Goal: Find specific fact: Find specific fact

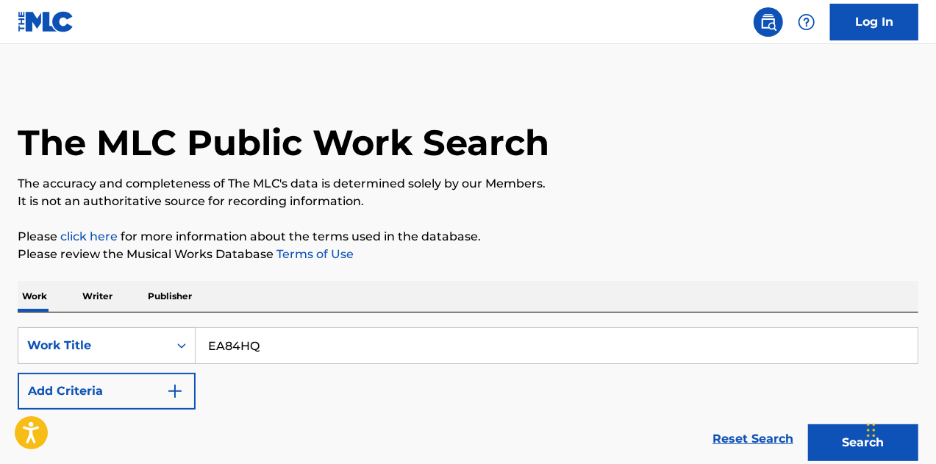
click at [199, 341] on input "EA84HQ" at bounding box center [557, 345] width 722 height 35
type input "EA84HQ"
click at [182, 343] on icon "Search Form" at bounding box center [181, 345] width 15 height 15
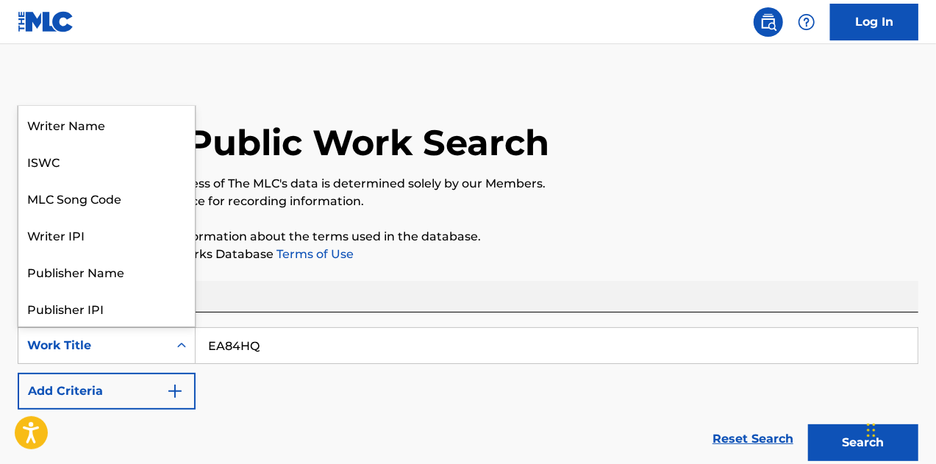
scroll to position [74, 0]
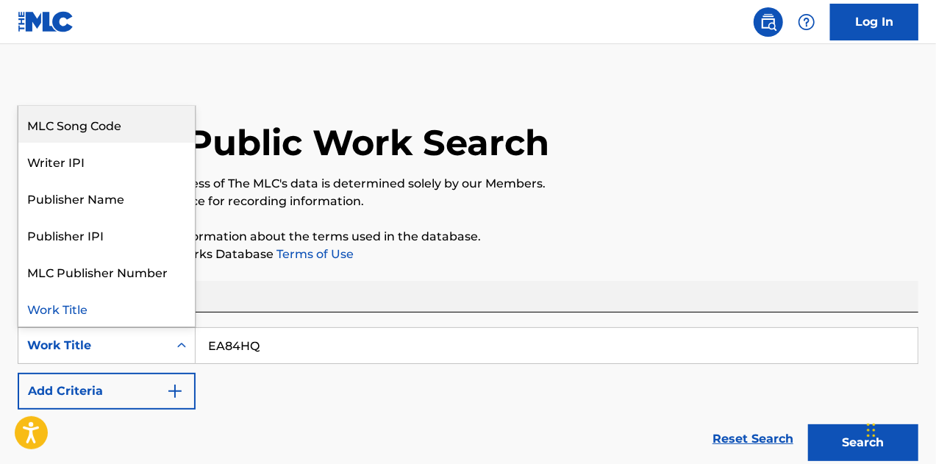
click at [137, 130] on div "MLC Song Code" at bounding box center [106, 124] width 177 height 37
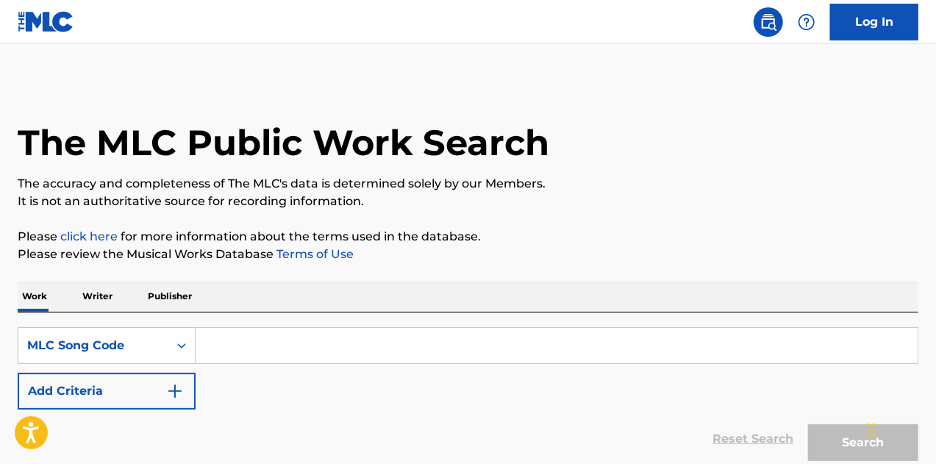
click at [248, 345] on input "Search Form" at bounding box center [557, 345] width 722 height 35
click at [242, 343] on input "Search Form" at bounding box center [557, 345] width 722 height 35
paste input "EA84HQ"
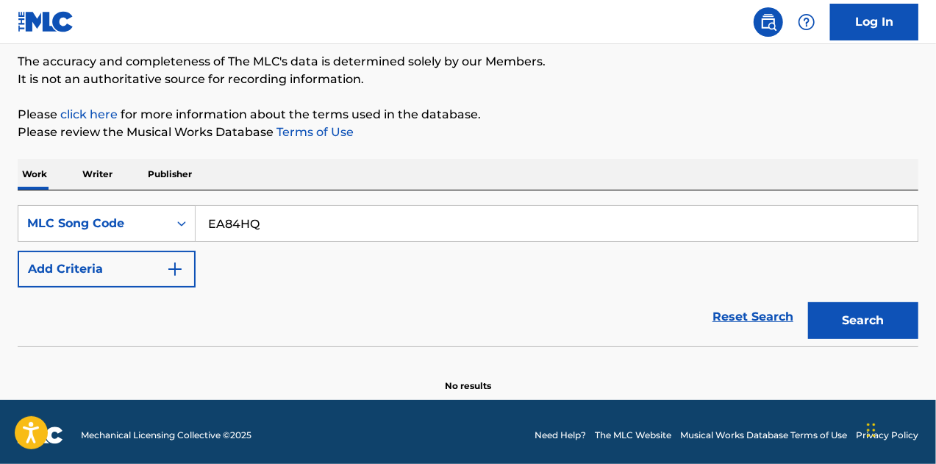
scroll to position [128, 0]
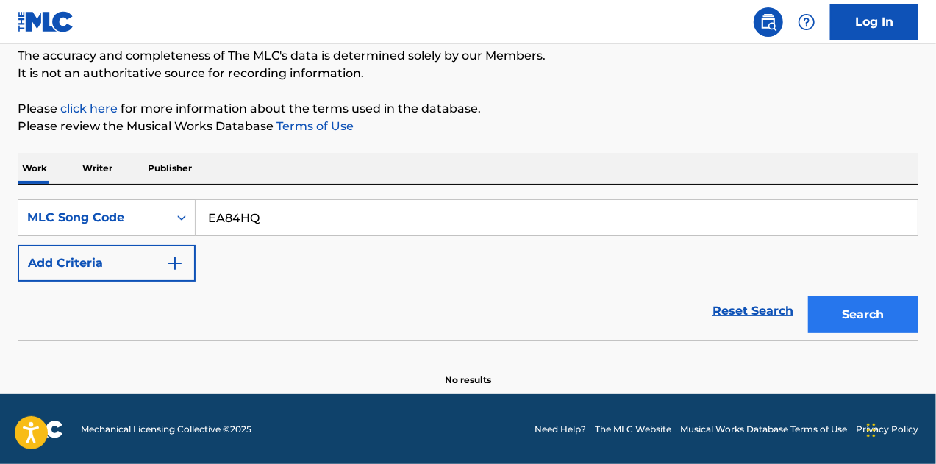
type input "EA84HQ"
click at [850, 307] on button "Search" at bounding box center [863, 314] width 110 height 37
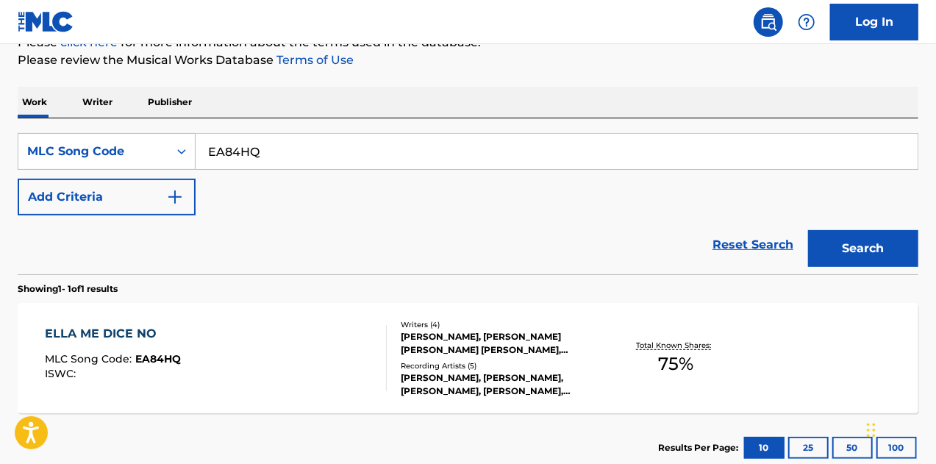
scroll to position [275, 0]
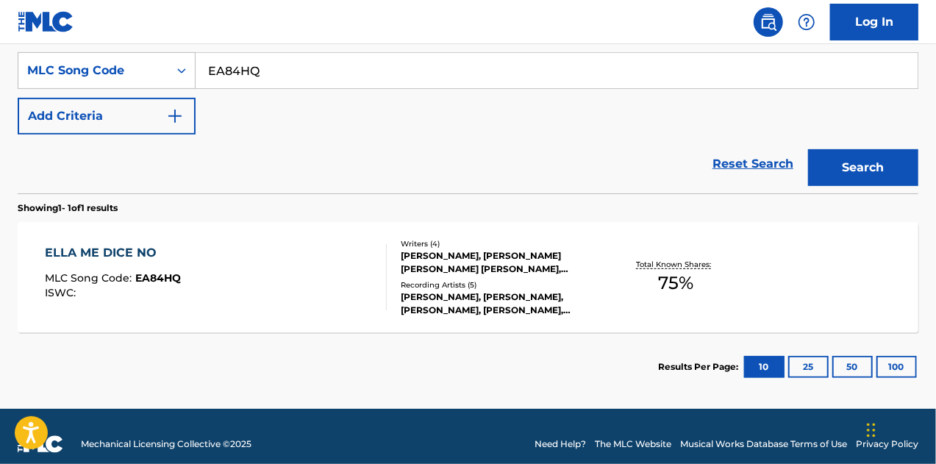
click at [125, 245] on div "ELLA ME DICE NO" at bounding box center [113, 253] width 136 height 18
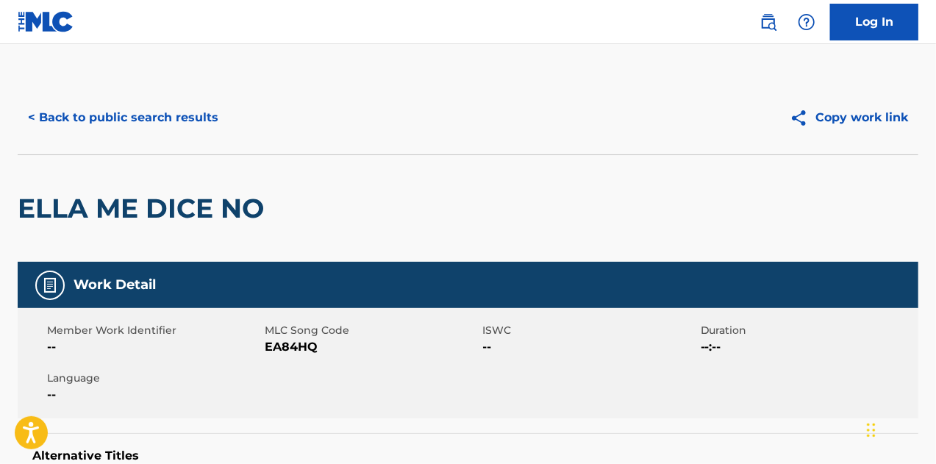
scroll to position [252, 0]
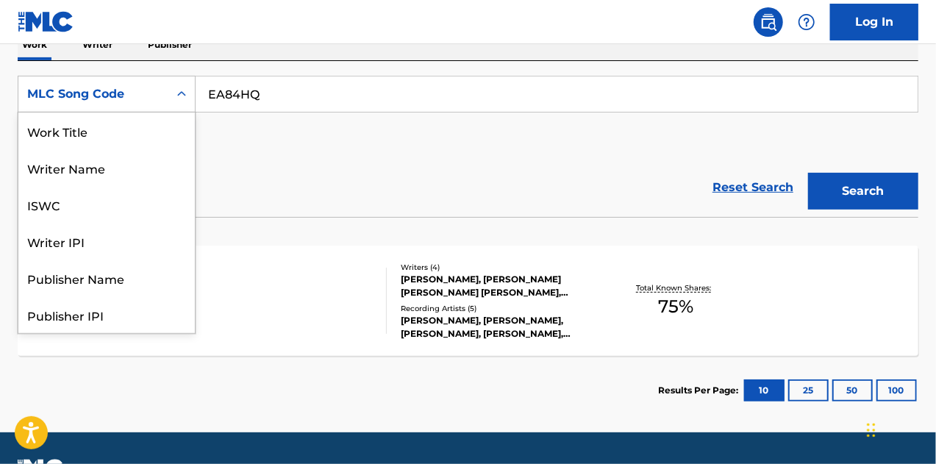
click at [180, 92] on icon "Search Form" at bounding box center [181, 94] width 15 height 15
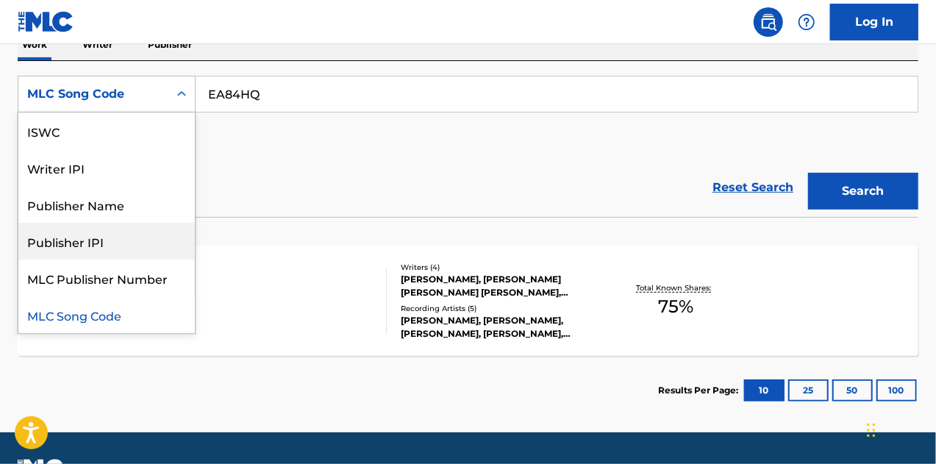
scroll to position [0, 0]
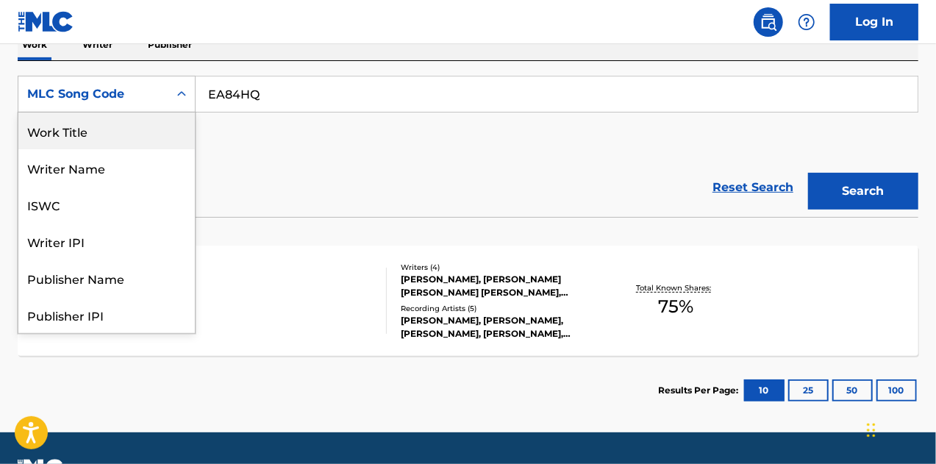
drag, startPoint x: 113, startPoint y: 131, endPoint x: 124, endPoint y: 127, distance: 11.6
click at [113, 131] on div "Work Title" at bounding box center [106, 131] width 177 height 37
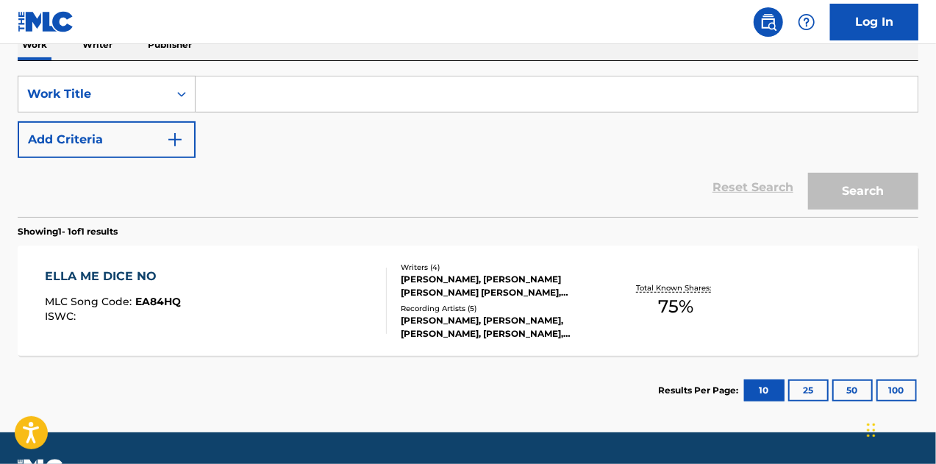
click at [285, 94] on input "Search Form" at bounding box center [557, 93] width 722 height 35
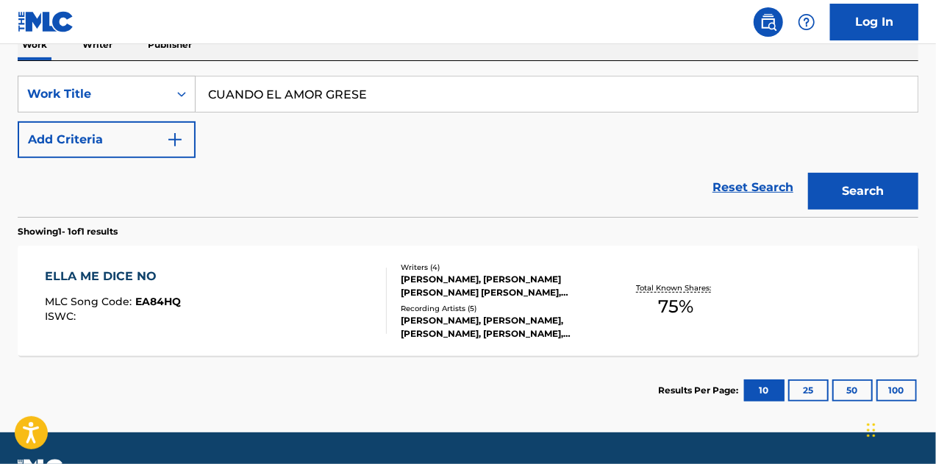
click at [327, 88] on input "CUANDO EL AMOR GRESE" at bounding box center [557, 93] width 722 height 35
type input "CUANDO EL AMOR REGRESE"
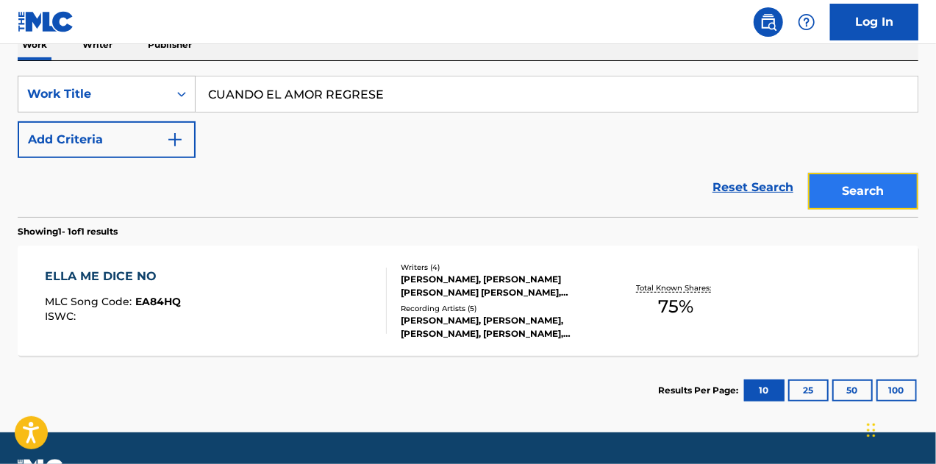
click at [855, 193] on button "Search" at bounding box center [863, 191] width 110 height 37
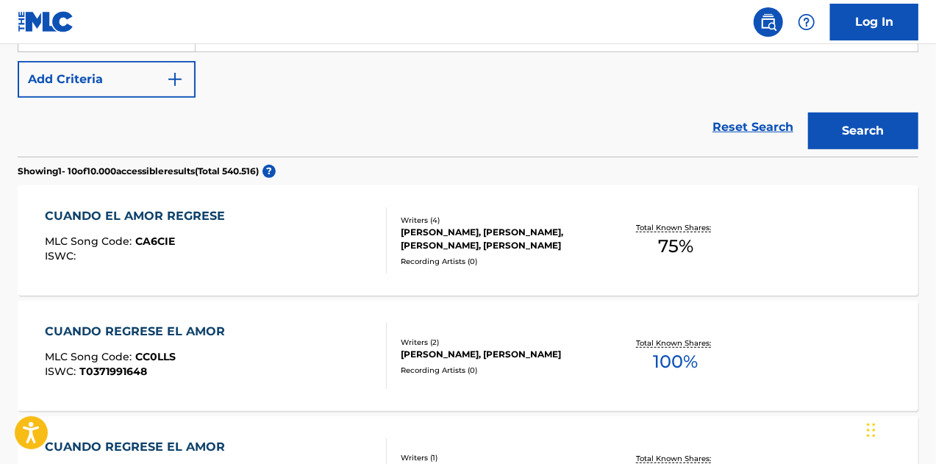
scroll to position [325, 0]
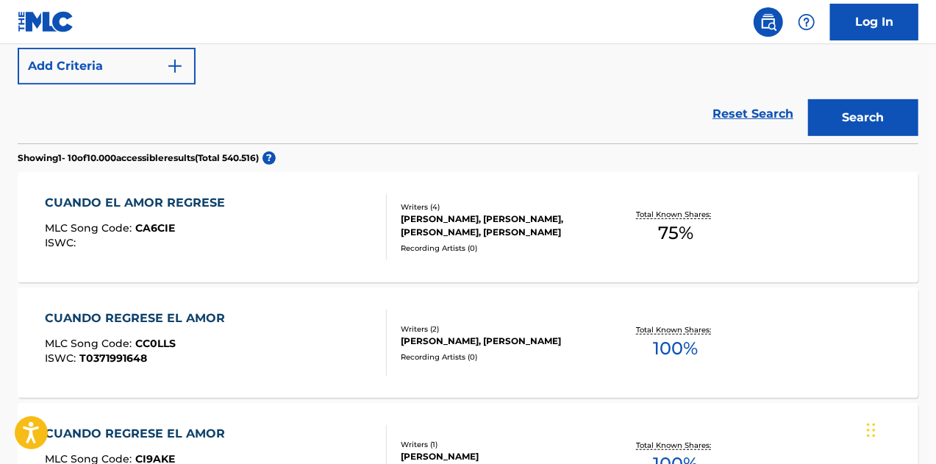
click at [138, 198] on div "CUANDO EL AMOR REGRESE" at bounding box center [139, 203] width 188 height 18
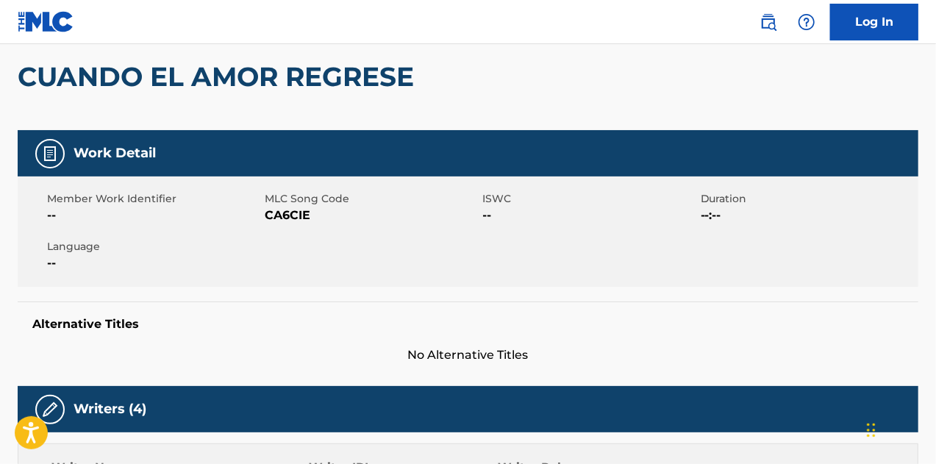
scroll to position [131, 0]
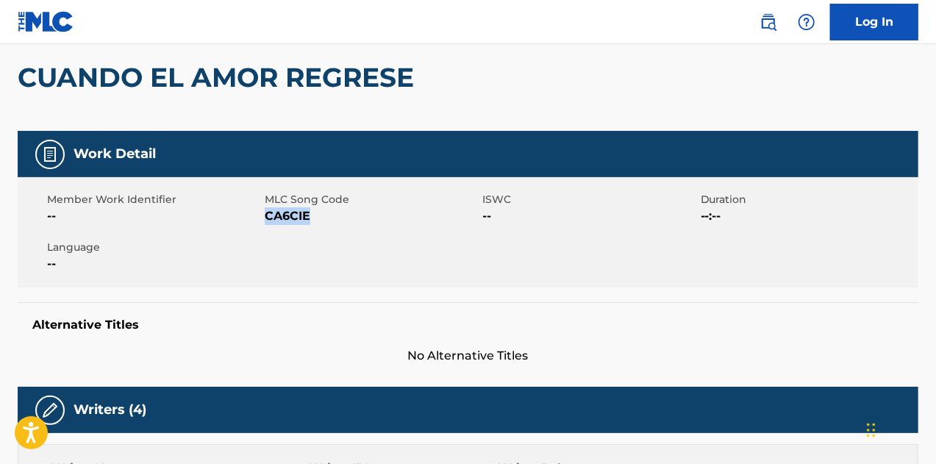
drag, startPoint x: 303, startPoint y: 215, endPoint x: 268, endPoint y: 215, distance: 34.6
click at [268, 215] on span "CA6CIE" at bounding box center [372, 216] width 214 height 18
copy span "CA6CIE"
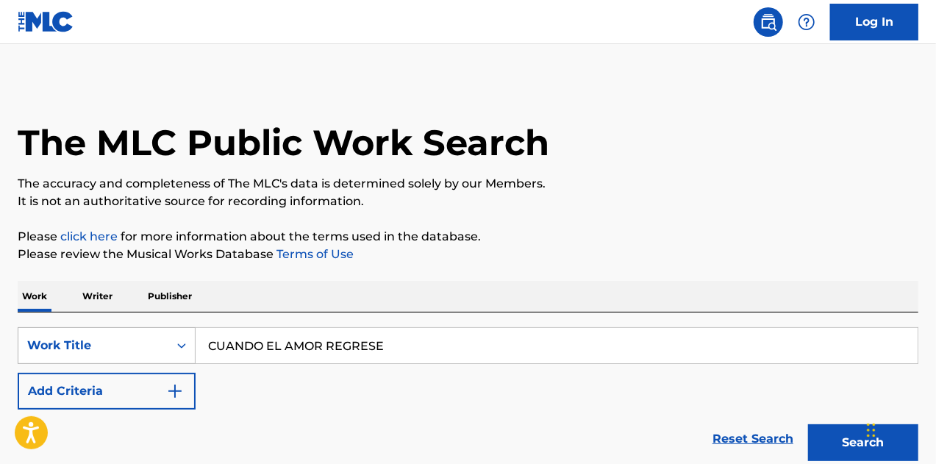
click at [185, 344] on icon "Search Form" at bounding box center [181, 345] width 15 height 15
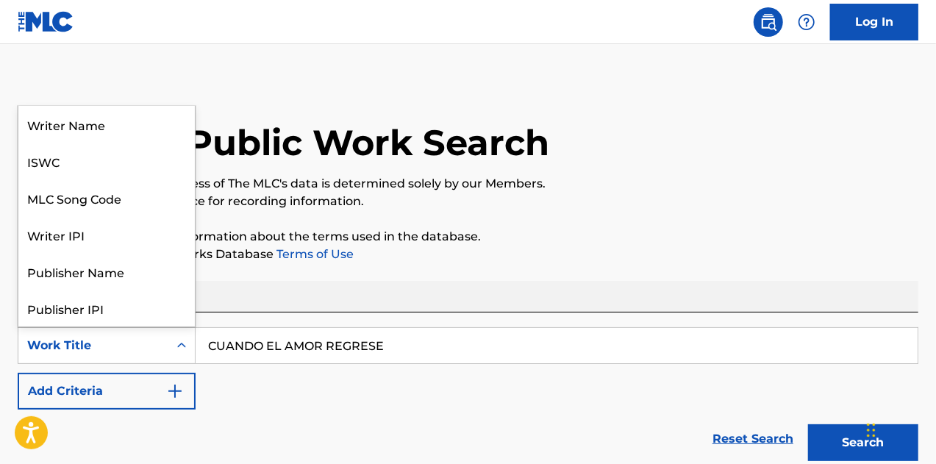
scroll to position [74, 0]
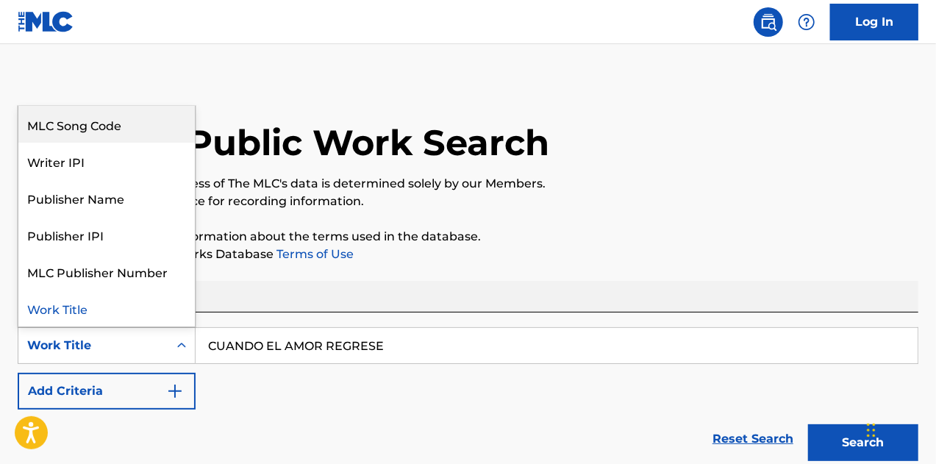
click at [129, 115] on div "MLC Song Code" at bounding box center [106, 124] width 177 height 37
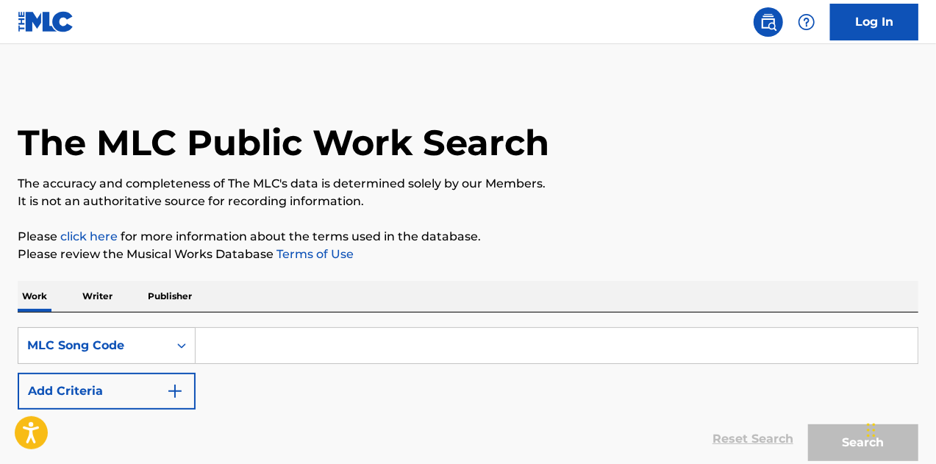
click at [255, 355] on input "Search Form" at bounding box center [557, 345] width 722 height 35
paste input "SA75U9"
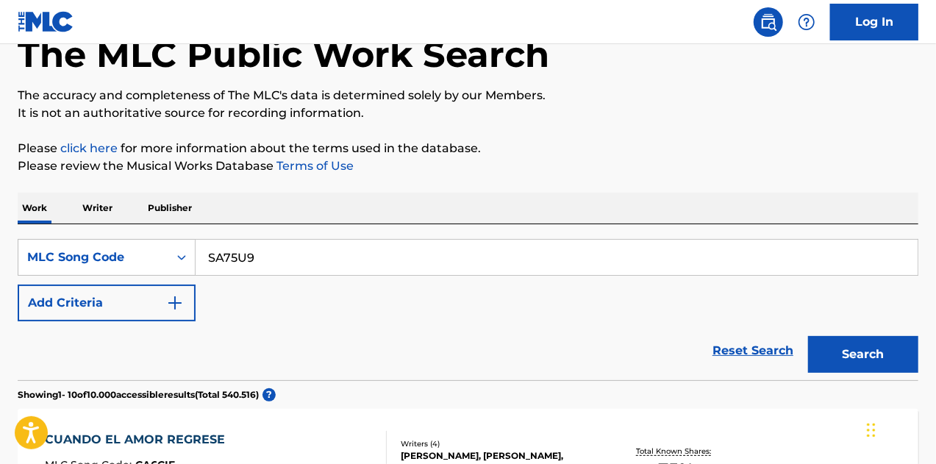
scroll to position [147, 0]
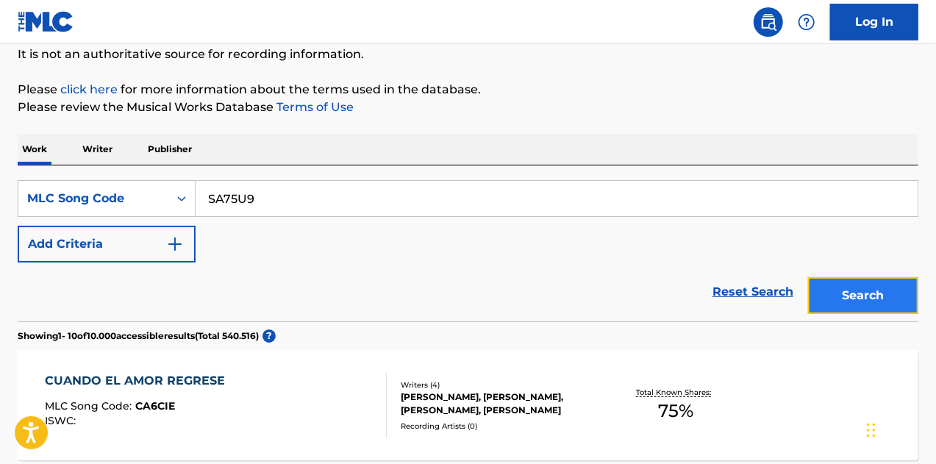
click at [832, 285] on button "Search" at bounding box center [863, 295] width 110 height 37
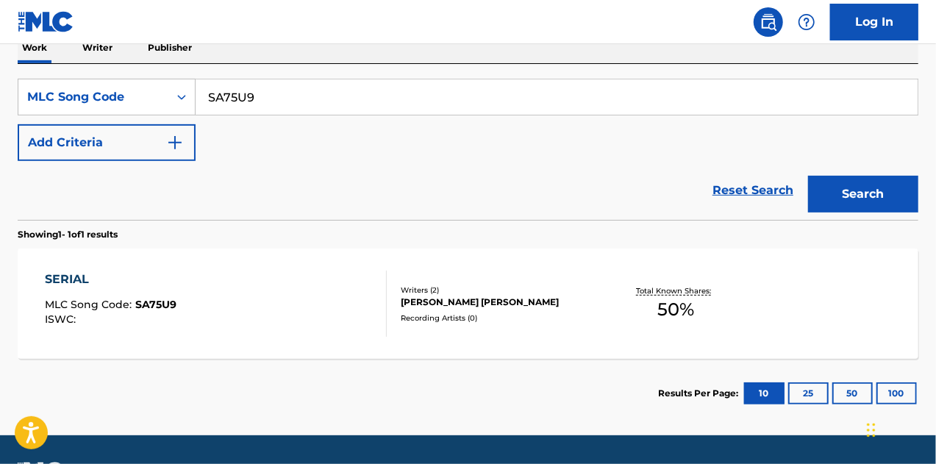
scroll to position [216, 0]
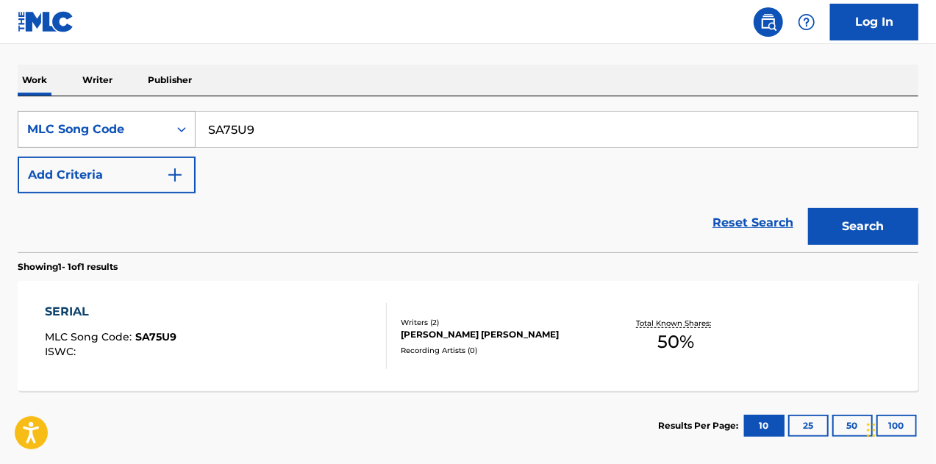
drag, startPoint x: 277, startPoint y: 123, endPoint x: 177, endPoint y: 122, distance: 100.0
click at [177, 122] on div "SearchWithCriteria58da034b-8e19-4465-b90e-468f901b705a MLC Song Code SA75U9" at bounding box center [468, 129] width 901 height 37
type input "DISIMULAO"
click at [187, 129] on icon "Search Form" at bounding box center [181, 129] width 15 height 15
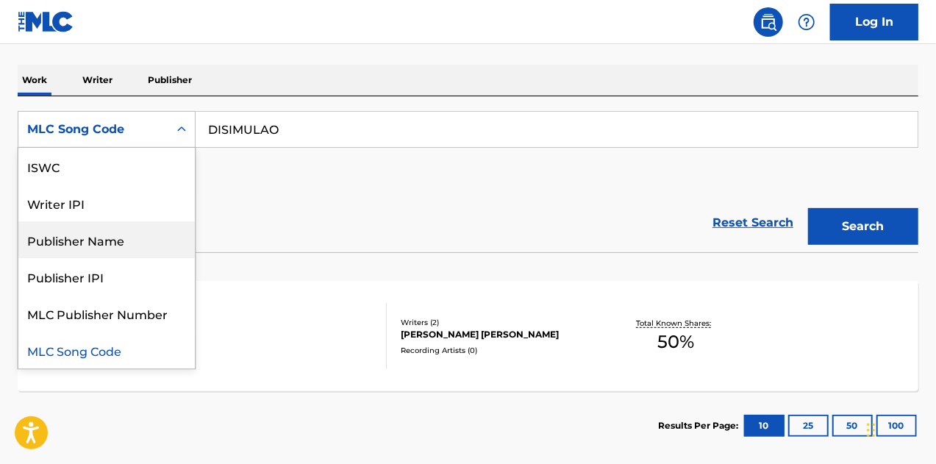
scroll to position [0, 0]
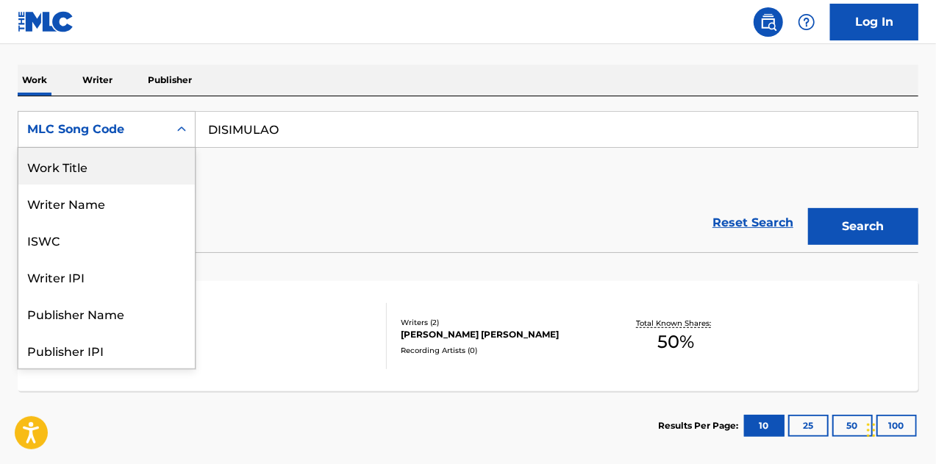
click at [99, 170] on div "Work Title" at bounding box center [106, 166] width 177 height 37
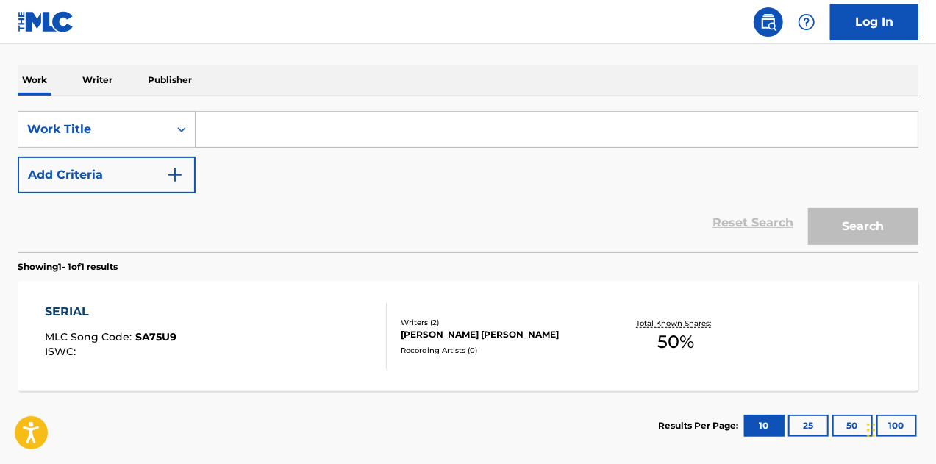
click at [263, 135] on input "Search Form" at bounding box center [557, 129] width 722 height 35
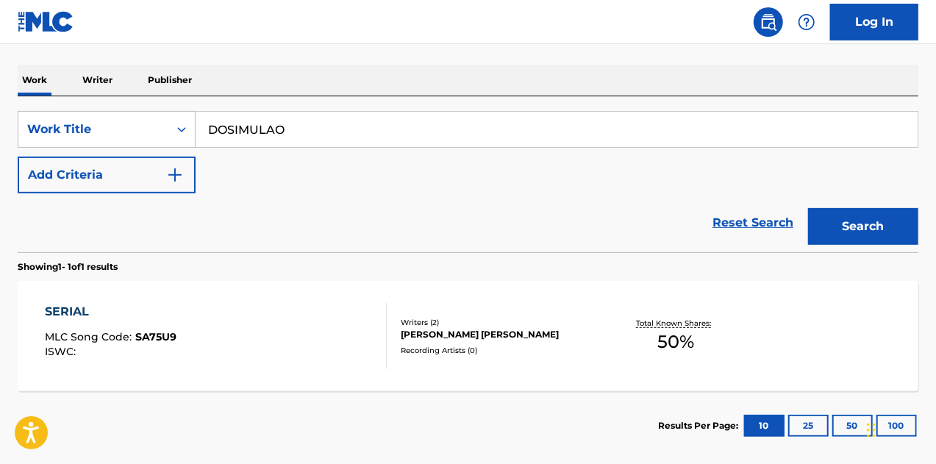
click at [227, 129] on input "DOSIMULAO" at bounding box center [557, 129] width 722 height 35
type input "DISIMULAO"
click at [872, 226] on button "Search" at bounding box center [863, 226] width 110 height 37
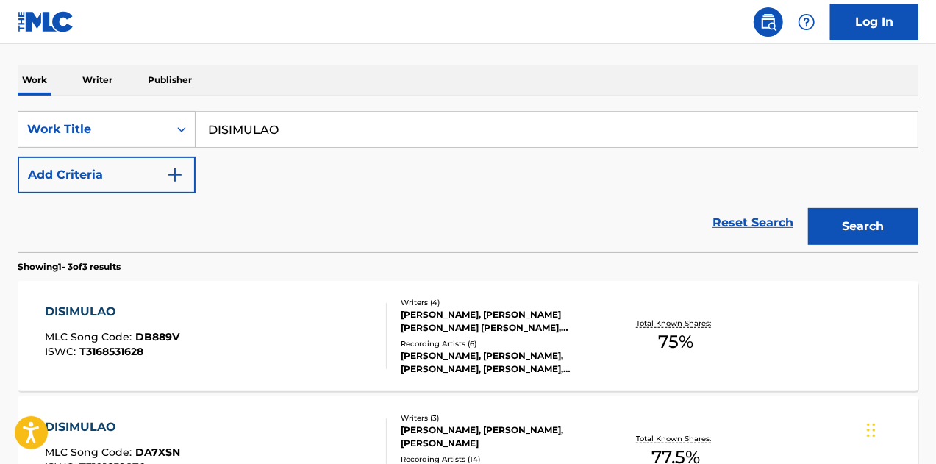
scroll to position [363, 0]
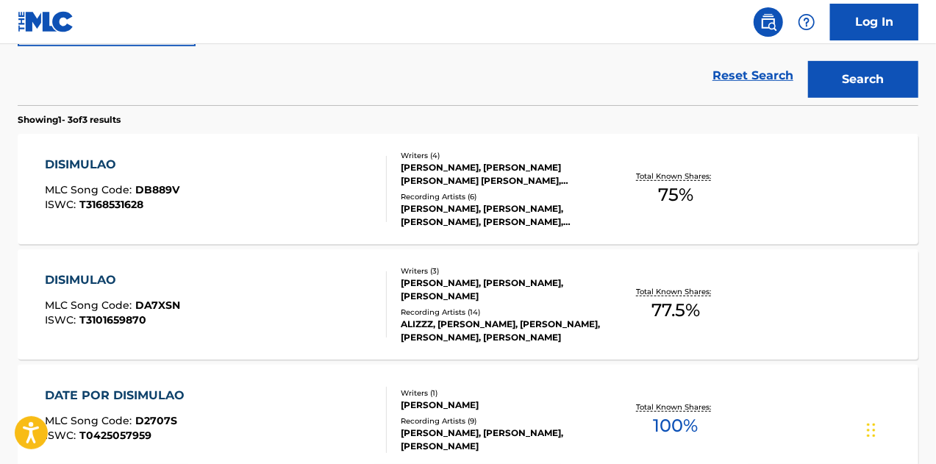
click at [74, 163] on div "DISIMULAO" at bounding box center [112, 165] width 135 height 18
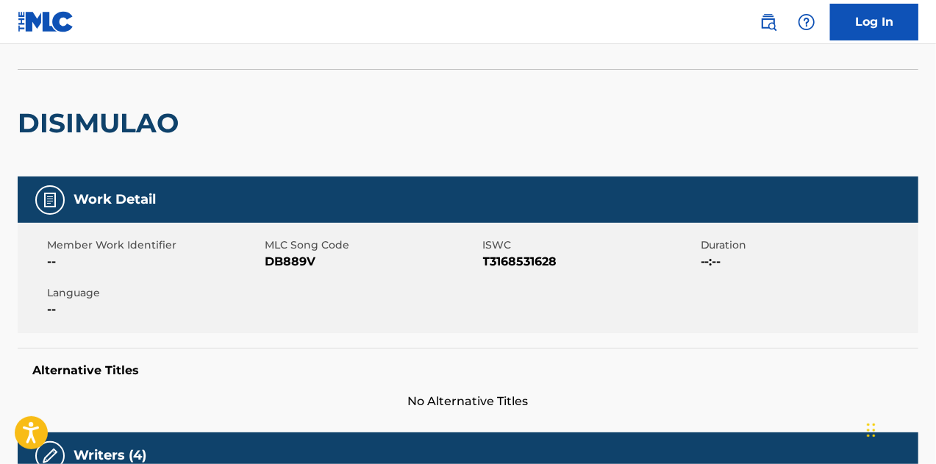
scroll to position [74, 0]
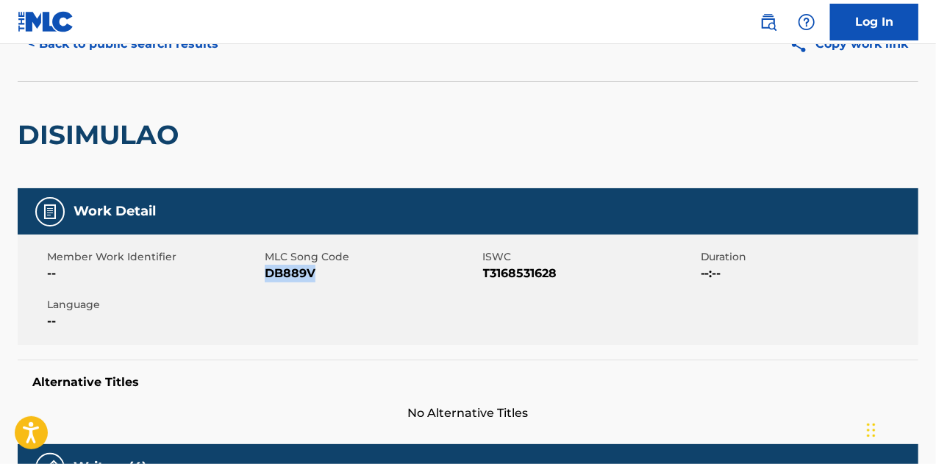
drag, startPoint x: 318, startPoint y: 280, endPoint x: 265, endPoint y: 282, distance: 53.0
click at [265, 282] on span "DB889V" at bounding box center [372, 274] width 214 height 18
copy span "DB889V"
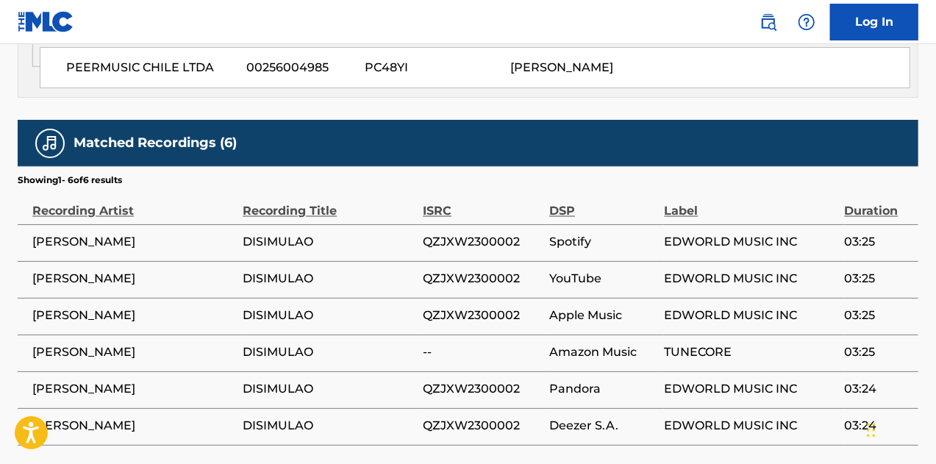
scroll to position [1245, 0]
